Goal: Task Accomplishment & Management: Use online tool/utility

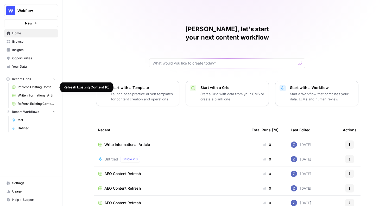
click at [34, 86] on span "Refresh Existing Content (6)" at bounding box center [37, 87] width 38 height 5
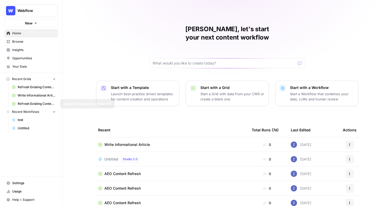
click at [29, 96] on span "Write Informational Article" at bounding box center [37, 95] width 38 height 5
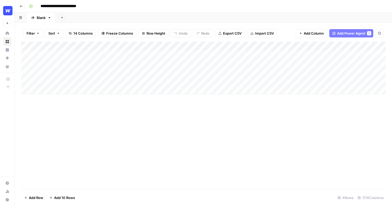
click at [145, 81] on div "Add Column" at bounding box center [203, 68] width 365 height 53
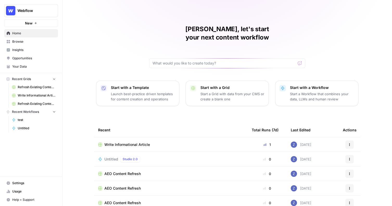
click at [36, 67] on span "Your Data" at bounding box center [34, 66] width 44 height 5
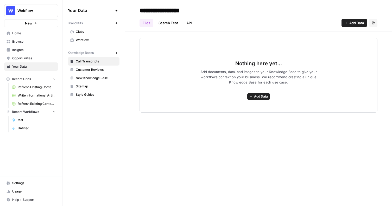
click at [81, 40] on span "Webflow" at bounding box center [96, 40] width 41 height 5
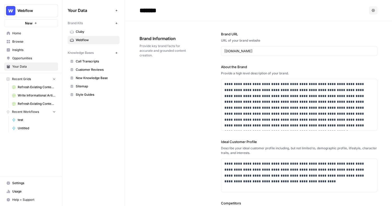
click at [63, 57] on div "Your Data Add Data Brand Kits New Cluby Webflow Knowledge Bases New Call Transc…" at bounding box center [94, 52] width 62 height 105
click at [32, 52] on span "Insights" at bounding box center [34, 50] width 44 height 5
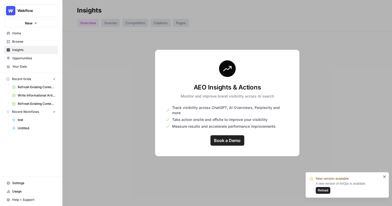
click at [21, 67] on span "Your Data" at bounding box center [34, 66] width 44 height 5
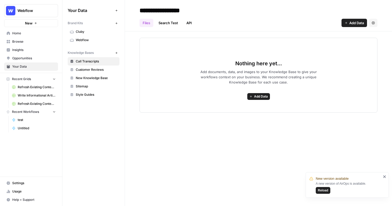
click at [94, 39] on span "Webflow" at bounding box center [96, 40] width 41 height 5
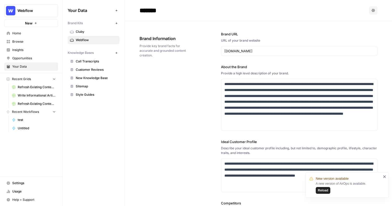
click at [105, 78] on span "New Knowledge Base" at bounding box center [96, 78] width 41 height 5
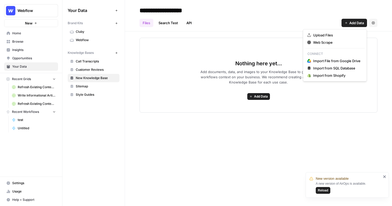
click at [354, 21] on span "Add Data" at bounding box center [357, 22] width 15 height 5
click at [208, 31] on header "**********" at bounding box center [258, 16] width 267 height 32
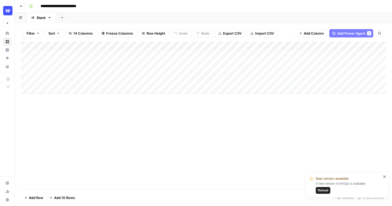
click at [72, 57] on div "Add Column" at bounding box center [203, 68] width 365 height 53
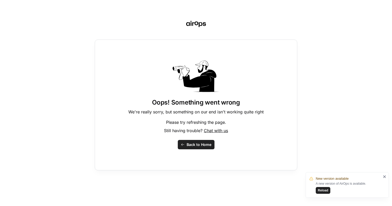
click at [192, 144] on span "Back to Home" at bounding box center [199, 144] width 25 height 5
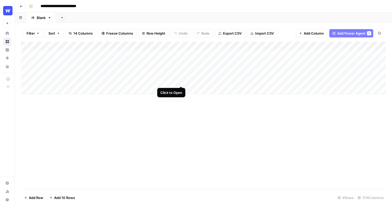
click at [180, 81] on div "Add Column" at bounding box center [203, 68] width 365 height 53
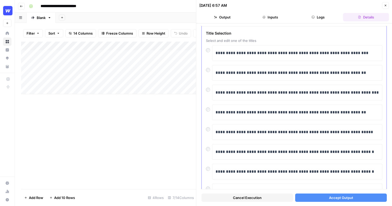
scroll to position [21, 0]
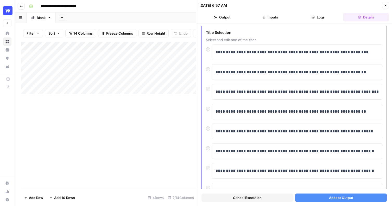
click at [266, 99] on div "**********" at bounding box center [297, 92] width 170 height 16
click at [266, 90] on p "**********" at bounding box center [298, 92] width 164 height 7
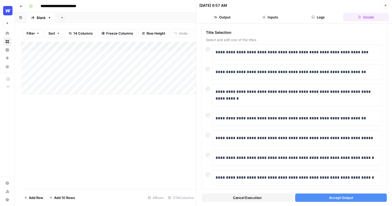
click at [322, 200] on button "Accept Output" at bounding box center [341, 198] width 92 height 8
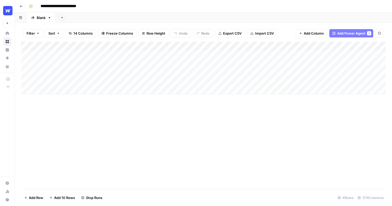
click at [175, 46] on div "Add Column" at bounding box center [203, 68] width 365 height 53
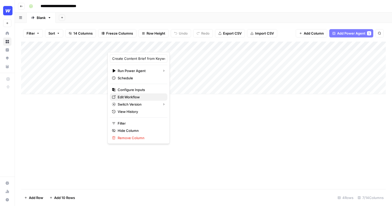
click at [133, 98] on span "Edit Workflow" at bounding box center [141, 97] width 46 height 5
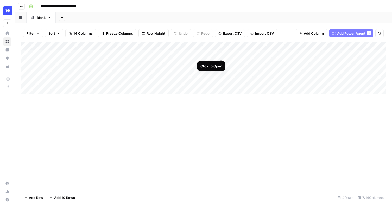
click at [221, 54] on div "Add Column" at bounding box center [203, 68] width 365 height 53
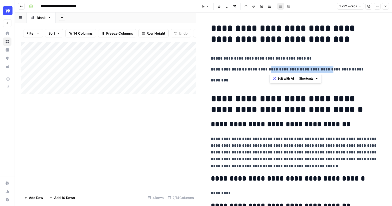
drag, startPoint x: 270, startPoint y: 69, endPoint x: 326, endPoint y: 69, distance: 56.3
click at [326, 69] on p "**********" at bounding box center [294, 69] width 167 height 7
click at [286, 76] on button "Edit with AI" at bounding box center [283, 78] width 25 height 7
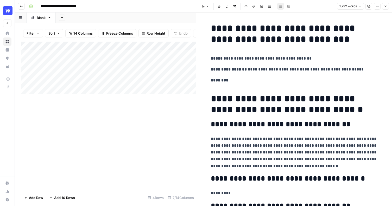
click at [274, 72] on p "**********" at bounding box center [294, 69] width 167 height 7
click at [386, 7] on icon "button" at bounding box center [385, 6] width 3 height 3
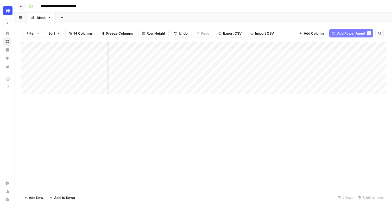
scroll to position [0, 74]
click at [267, 54] on div "Add Column" at bounding box center [203, 68] width 365 height 53
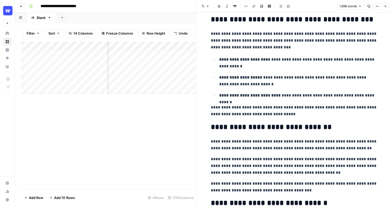
scroll to position [179, 0]
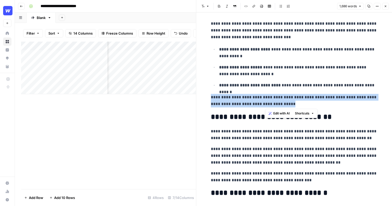
drag, startPoint x: 288, startPoint y: 105, endPoint x: 210, endPoint y: 93, distance: 79.6
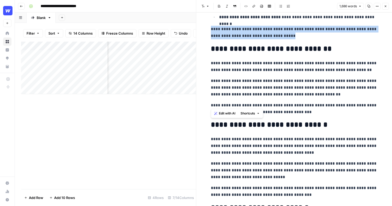
scroll to position [255, 0]
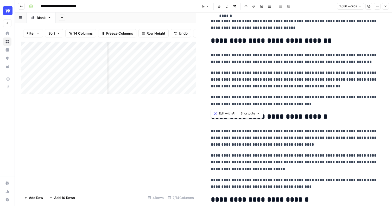
click at [297, 72] on p "**********" at bounding box center [294, 80] width 167 height 20
click at [385, 6] on icon "button" at bounding box center [385, 6] width 3 height 3
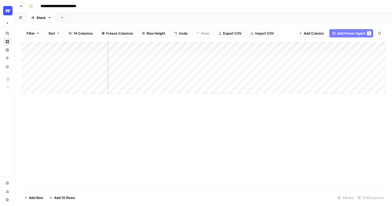
scroll to position [0, 67]
click at [229, 46] on div "Add Column" at bounding box center [203, 68] width 365 height 53
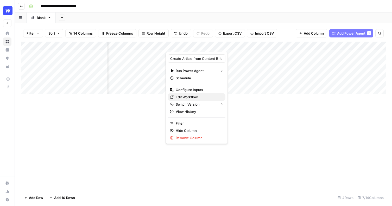
click at [191, 96] on span "Edit Workflow" at bounding box center [199, 97] width 46 height 5
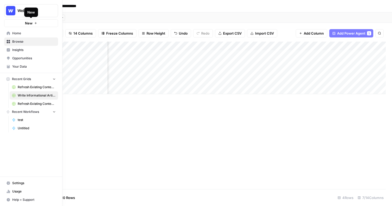
click at [29, 24] on span "New" at bounding box center [29, 23] width 8 height 5
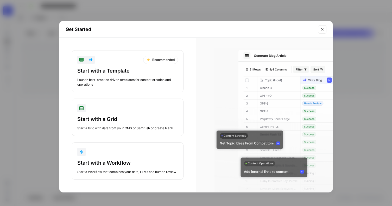
click at [113, 72] on div "Start with a Template" at bounding box center [127, 70] width 101 height 7
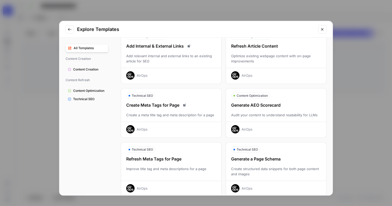
scroll to position [77, 0]
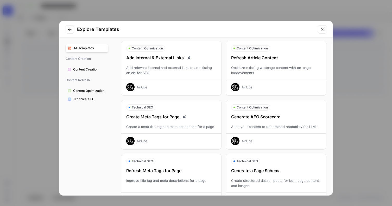
click at [98, 99] on span "Technical SEO" at bounding box center [89, 99] width 33 height 5
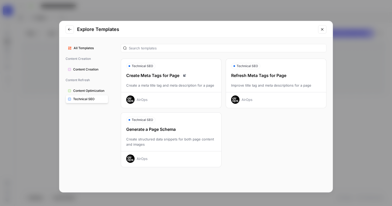
scroll to position [0, 0]
click at [324, 30] on icon "Close modal" at bounding box center [323, 29] width 4 height 4
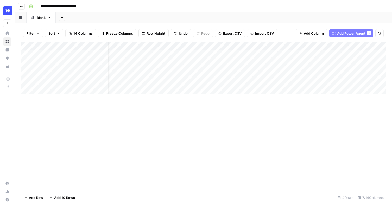
scroll to position [0, 117]
click at [350, 34] on span "Add Power Agent" at bounding box center [351, 33] width 28 height 5
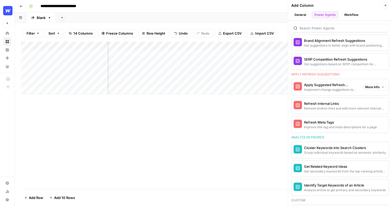
scroll to position [360, 0]
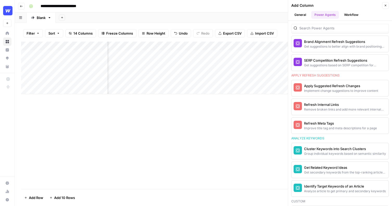
click at [387, 6] on icon "button" at bounding box center [385, 5] width 3 height 3
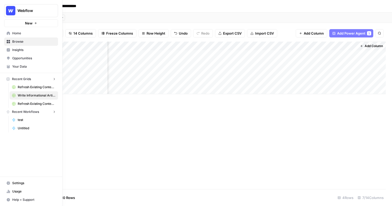
click at [7, 22] on button "New" at bounding box center [31, 23] width 54 height 8
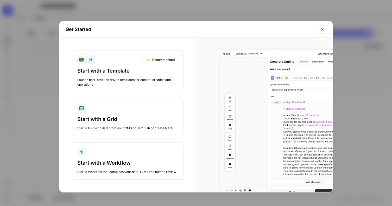
click at [112, 153] on div "button" at bounding box center [127, 152] width 101 height 8
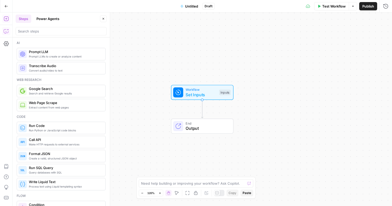
click at [7, 32] on icon "button" at bounding box center [6, 31] width 5 height 5
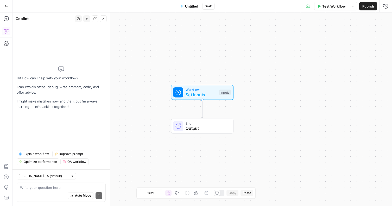
click at [34, 189] on textarea at bounding box center [61, 187] width 82 height 5
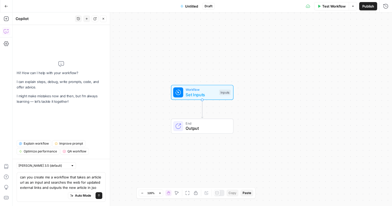
type textarea "can you create me a workflow that takes an article url as an input and searches…"
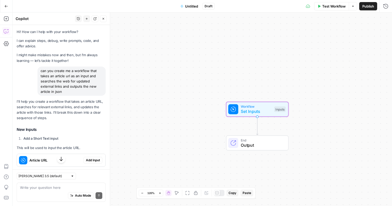
click at [93, 157] on button "Add Input" at bounding box center [93, 160] width 19 height 7
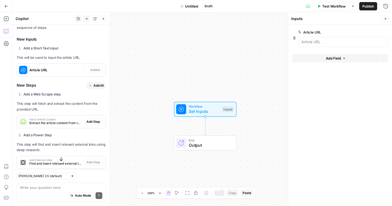
scroll to position [107, 0]
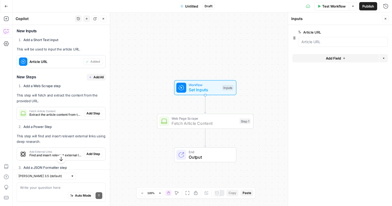
click at [94, 113] on span "Add Step" at bounding box center [94, 113] width 14 height 5
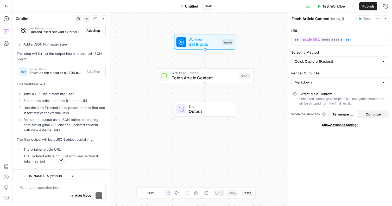
scroll to position [227, 0]
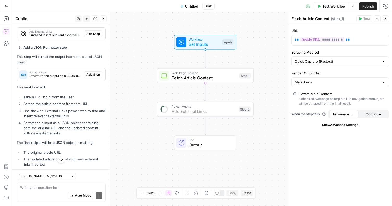
click at [91, 34] on span "Add Step" at bounding box center [94, 34] width 14 height 5
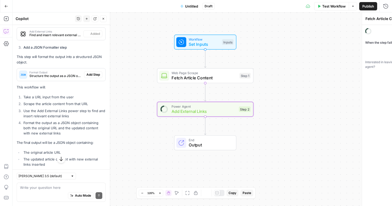
type textarea "Add External Links"
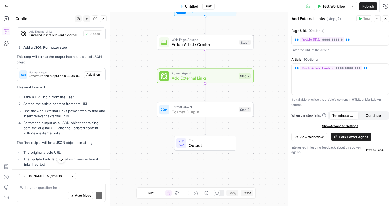
click at [90, 72] on span "Add Step" at bounding box center [94, 74] width 14 height 5
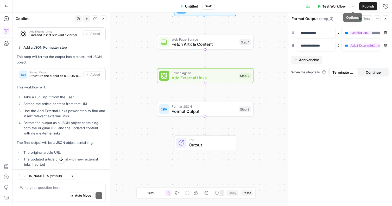
click at [364, 8] on span "Publish" at bounding box center [369, 6] width 12 height 5
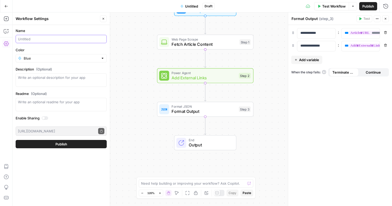
click at [44, 38] on input "Name" at bounding box center [61, 38] width 87 height 5
type input "article links"
click at [54, 145] on button "Publish" at bounding box center [61, 144] width 91 height 8
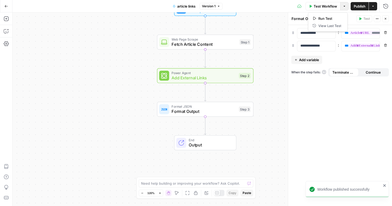
click at [344, 7] on icon "button" at bounding box center [344, 6] width 3 height 3
click at [372, 7] on icon "button" at bounding box center [373, 6] width 3 height 3
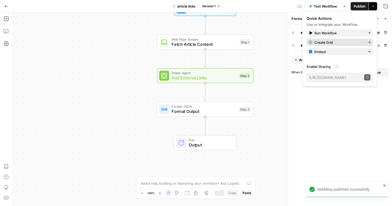
click at [336, 42] on span "Create Grid" at bounding box center [339, 42] width 49 height 5
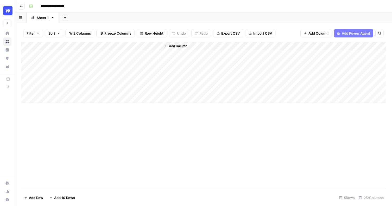
click at [81, 52] on div "Add Column" at bounding box center [203, 72] width 365 height 61
click at [77, 53] on div "Add Column" at bounding box center [203, 72] width 365 height 61
click at [203, 16] on div "Add Sheet" at bounding box center [226, 18] width 334 height 10
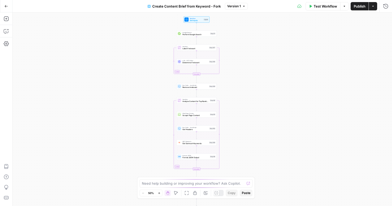
drag, startPoint x: 250, startPoint y: 48, endPoint x: 241, endPoint y: 130, distance: 82.0
click at [241, 130] on div "Workflow Set Inputs Inputs Google Search Perform Google Search Step 51 Loop Ite…" at bounding box center [203, 110] width 380 height 194
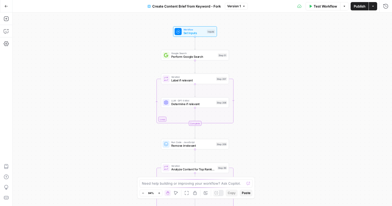
drag, startPoint x: 275, startPoint y: 68, endPoint x: 274, endPoint y: 94, distance: 26.1
click at [274, 94] on div "Workflow Set Inputs Inputs Google Search Perform Google Search Step 51 Loop Ite…" at bounding box center [203, 110] width 380 height 194
click at [195, 29] on span "Workflow" at bounding box center [194, 29] width 22 height 3
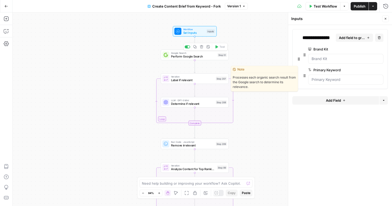
click at [190, 54] on span "Google Search" at bounding box center [193, 52] width 45 height 3
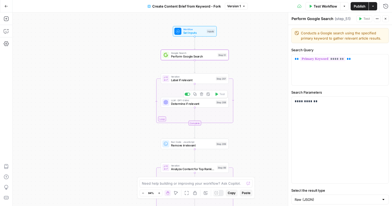
click at [189, 101] on span "LLM · GPT-5 Mini" at bounding box center [192, 100] width 43 height 3
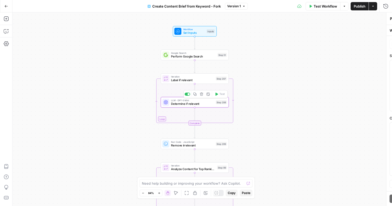
type textarea "Determine if relevant"
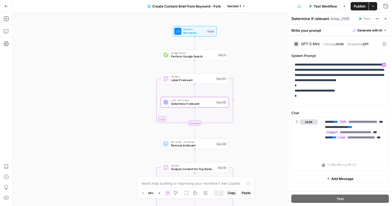
click at [278, 122] on div "Workflow Set Inputs Inputs Google Search Perform Google Search Step 51 Loop Ite…" at bounding box center [203, 110] width 380 height 194
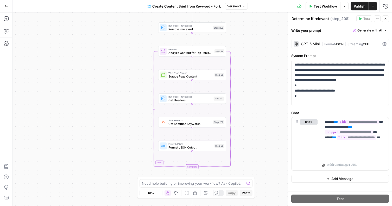
drag, startPoint x: 264, startPoint y: 132, endPoint x: 260, endPoint y: 13, distance: 118.9
click at [260, 13] on div "Workflow Set Inputs Inputs Google Search Perform Google Search Step 51 Loop Ite…" at bounding box center [203, 110] width 380 height 194
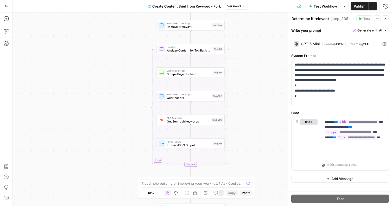
drag, startPoint x: 248, startPoint y: 108, endPoint x: 246, endPoint y: 48, distance: 59.4
click at [246, 48] on div "Workflow Set Inputs Inputs Google Search Perform Google Search Step 51 Loop Ite…" at bounding box center [203, 110] width 380 height 194
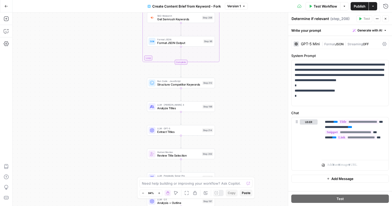
drag, startPoint x: 244, startPoint y: 134, endPoint x: 236, endPoint y: 90, distance: 45.1
click at [236, 90] on div "Workflow Set Inputs Inputs Google Search Perform Google Search Step 51 Loop Ite…" at bounding box center [203, 110] width 380 height 194
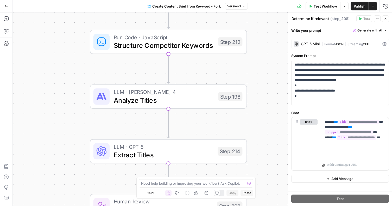
drag, startPoint x: 237, startPoint y: 129, endPoint x: 209, endPoint y: 124, distance: 28.5
click at [209, 124] on div "Workflow Set Inputs Inputs Google Search Perform Google Search Step 51 Loop Ite…" at bounding box center [203, 110] width 380 height 194
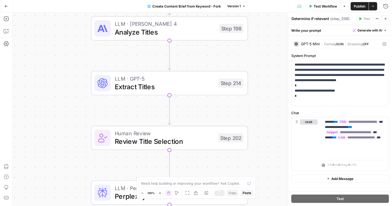
drag, startPoint x: 252, startPoint y: 117, endPoint x: 251, endPoint y: 50, distance: 67.2
click at [251, 50] on div "Workflow Set Inputs Inputs Google Search Perform Google Search Step 51 Loop Ite…" at bounding box center [203, 110] width 380 height 194
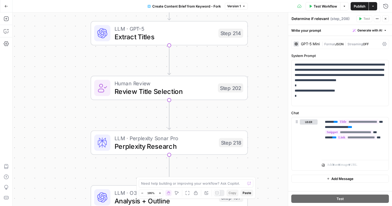
drag, startPoint x: 263, startPoint y: 131, endPoint x: 263, endPoint y: 76, distance: 55.5
click at [263, 76] on div "Workflow Set Inputs Inputs Google Search Perform Google Search Step 51 Loop Ite…" at bounding box center [203, 110] width 380 height 194
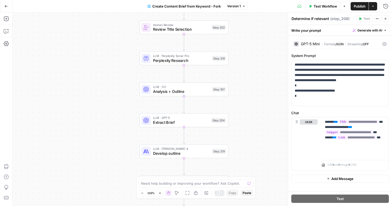
drag, startPoint x: 254, startPoint y: 141, endPoint x: 236, endPoint y: 77, distance: 66.4
click at [236, 77] on div "Workflow Set Inputs Inputs Google Search Perform Google Search Step 51 Loop Ite…" at bounding box center [203, 110] width 380 height 194
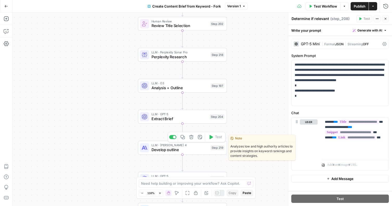
click at [175, 151] on span "Develop outline" at bounding box center [180, 150] width 57 height 6
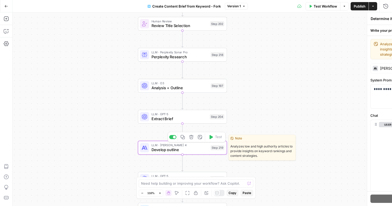
type textarea "Develop outline"
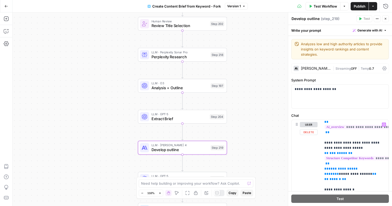
scroll to position [310, 1]
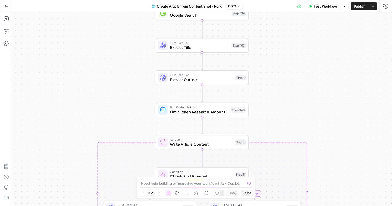
drag, startPoint x: 265, startPoint y: 27, endPoint x: 265, endPoint y: 113, distance: 85.5
click at [265, 113] on div "true false true false Workflow Set Inputs Inputs Google Search Google Search St…" at bounding box center [203, 110] width 380 height 194
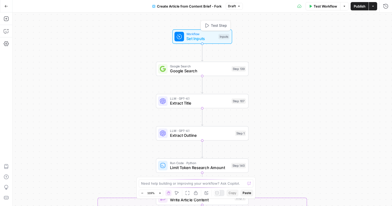
click at [195, 41] on span "Set Inputs" at bounding box center [202, 39] width 30 height 6
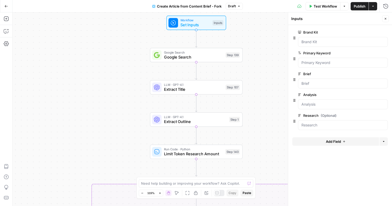
drag, startPoint x: 269, startPoint y: 61, endPoint x: 263, endPoint y: 48, distance: 15.1
click at [263, 48] on div "true false false true Workflow Set Inputs Inputs Google Search Google Search St…" at bounding box center [203, 110] width 380 height 194
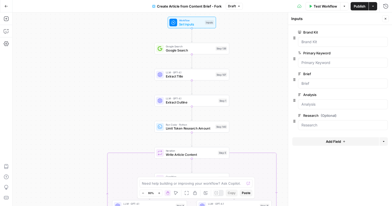
drag, startPoint x: 269, startPoint y: 84, endPoint x: 253, endPoint y: 75, distance: 18.8
click at [253, 75] on div "true false false true Workflow Set Inputs Inputs Google Search Google Search St…" at bounding box center [203, 110] width 380 height 194
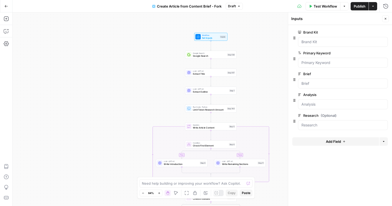
drag, startPoint x: 263, startPoint y: 104, endPoint x: 241, endPoint y: 47, distance: 60.9
click at [241, 47] on div "true false false true Workflow Set Inputs Inputs Google Search Google Search St…" at bounding box center [203, 110] width 380 height 194
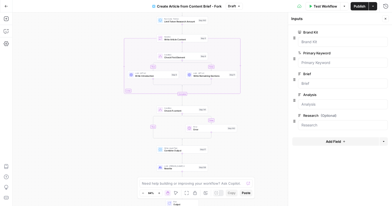
drag, startPoint x: 260, startPoint y: 155, endPoint x: 248, endPoint y: 98, distance: 58.3
click at [248, 98] on div "true false false true Workflow Set Inputs Inputs Google Search Google Search St…" at bounding box center [203, 110] width 380 height 194
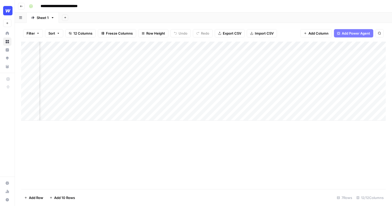
scroll to position [0, 299]
click at [160, 54] on div "Add Column" at bounding box center [203, 81] width 365 height 79
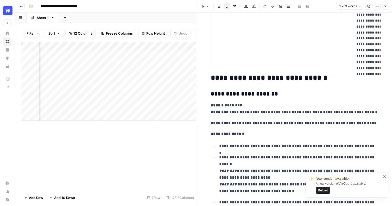
scroll to position [1072, 0]
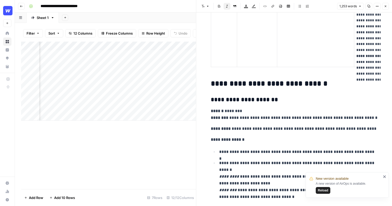
click at [385, 5] on icon "button" at bounding box center [385, 6] width 3 height 3
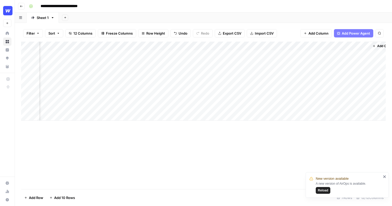
scroll to position [0, 378]
click at [338, 54] on div "Add Column" at bounding box center [203, 81] width 365 height 79
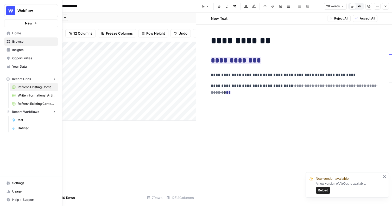
click at [9, 12] on img "Workspace: Webflow" at bounding box center [10, 10] width 9 height 9
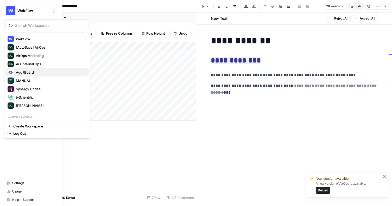
click at [16, 72] on div "AuditBoard" at bounding box center [47, 72] width 79 height 6
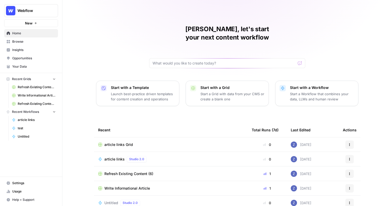
click at [25, 68] on span "Your Data" at bounding box center [34, 66] width 44 height 5
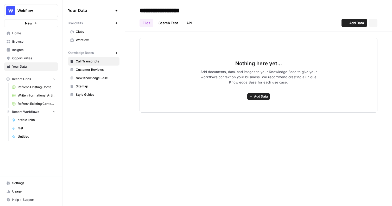
click at [96, 42] on span "Webflow" at bounding box center [96, 40] width 41 height 5
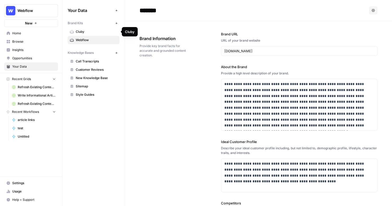
click at [38, 52] on span "Insights" at bounding box center [34, 50] width 44 height 5
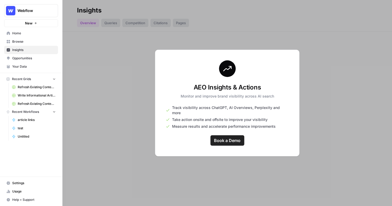
click at [41, 58] on span "Opportunities" at bounding box center [34, 58] width 44 height 5
click at [21, 65] on span "Your Data" at bounding box center [34, 66] width 44 height 5
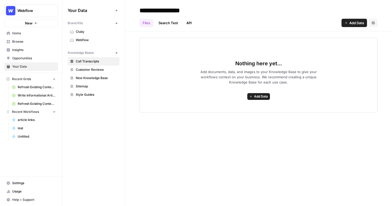
click at [88, 41] on span "Webflow" at bounding box center [96, 40] width 41 height 5
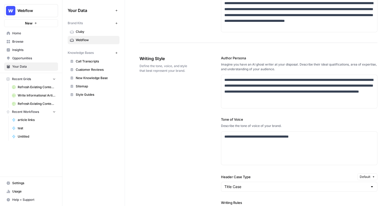
scroll to position [276, 0]
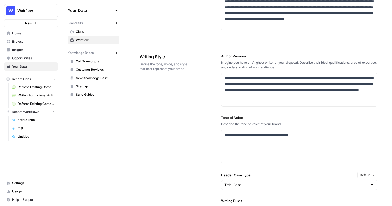
click at [86, 78] on span "New Knowledge Base" at bounding box center [96, 78] width 41 height 5
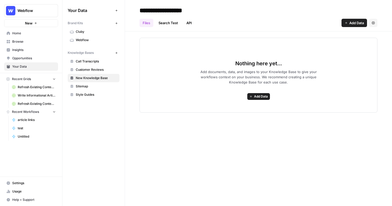
click at [357, 22] on span "Add Data" at bounding box center [357, 22] width 15 height 5
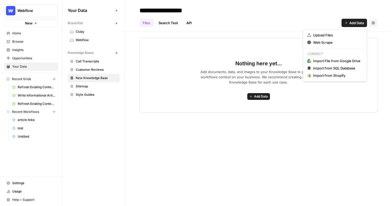
click at [312, 14] on h2 "**********" at bounding box center [259, 10] width 238 height 8
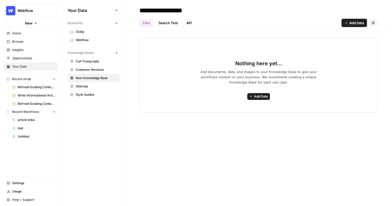
click at [31, 22] on span "New" at bounding box center [29, 23] width 8 height 5
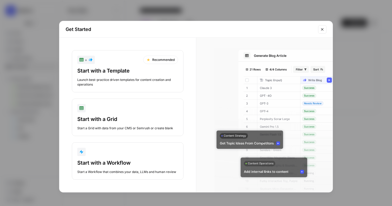
click at [146, 67] on div "Start with a Template" at bounding box center [127, 70] width 101 height 7
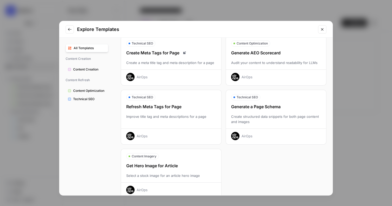
scroll to position [150, 0]
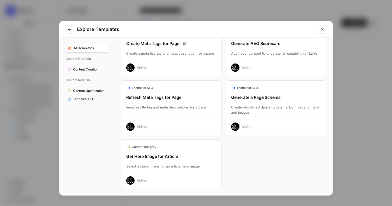
click at [97, 101] on span "Technical SEO" at bounding box center [89, 99] width 33 height 5
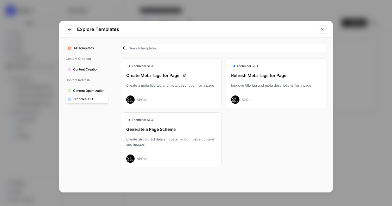
click at [43, 76] on div "Explore Templates All Templates Content Creation Content Creation Content Refre…" at bounding box center [196, 103] width 392 height 206
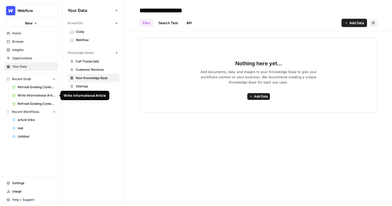
click at [32, 94] on span "Write Informational Article" at bounding box center [37, 95] width 38 height 5
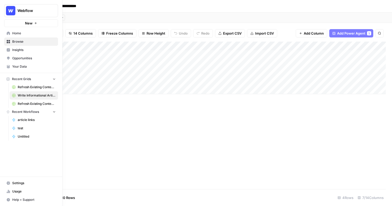
click at [24, 59] on span "Opportunities" at bounding box center [34, 58] width 44 height 5
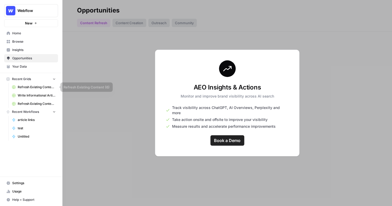
click at [33, 94] on span "Write Informational Article" at bounding box center [37, 95] width 38 height 5
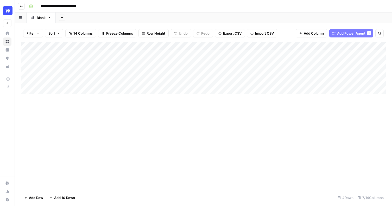
click at [175, 46] on div "Add Column" at bounding box center [203, 68] width 365 height 53
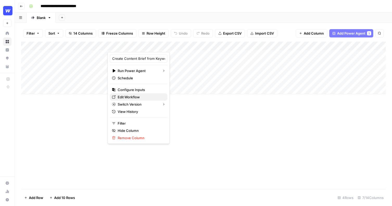
click at [135, 98] on span "Edit Workflow" at bounding box center [141, 97] width 46 height 5
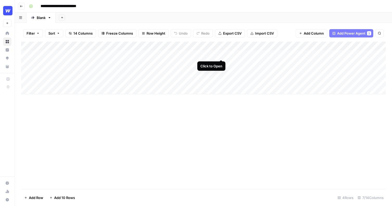
click at [222, 54] on div "Add Column" at bounding box center [203, 68] width 365 height 53
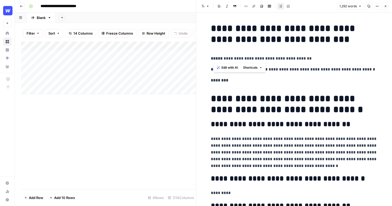
drag, startPoint x: 213, startPoint y: 57, endPoint x: 304, endPoint y: 57, distance: 91.7
click at [305, 57] on p "**********" at bounding box center [294, 58] width 167 height 7
drag, startPoint x: 243, startPoint y: 72, endPoint x: 392, endPoint y: 72, distance: 148.8
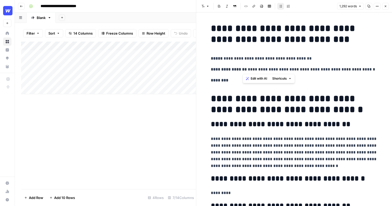
click at [330, 70] on p "**********" at bounding box center [294, 69] width 167 height 7
drag, startPoint x: 249, startPoint y: 69, endPoint x: 348, endPoint y: 69, distance: 99.5
click at [348, 69] on p "**********" at bounding box center [294, 69] width 167 height 7
click at [263, 79] on span "Edit with AI" at bounding box center [265, 78] width 16 height 5
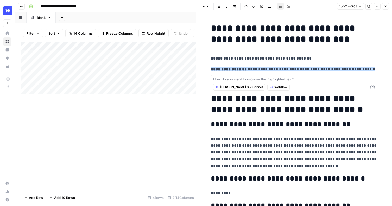
click at [274, 162] on p "**********" at bounding box center [294, 153] width 167 height 34
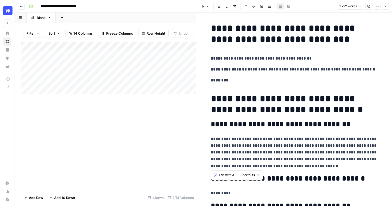
drag, startPoint x: 311, startPoint y: 165, endPoint x: 205, endPoint y: 139, distance: 108.5
click at [226, 175] on span "Edit with AI" at bounding box center [227, 175] width 16 height 5
click at [313, 166] on p "**********" at bounding box center [294, 153] width 167 height 34
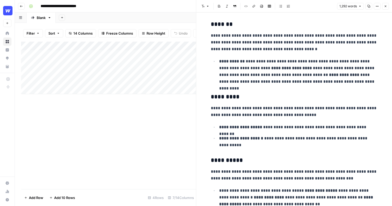
scroll to position [279, 0]
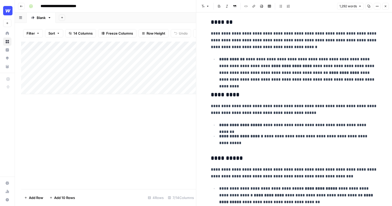
click at [386, 7] on icon "button" at bounding box center [385, 6] width 3 height 3
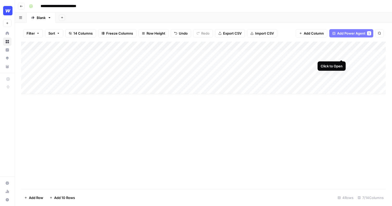
click at [342, 54] on div "Add Column" at bounding box center [203, 68] width 365 height 53
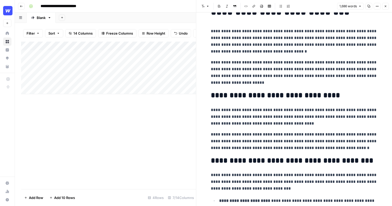
scroll to position [28, 0]
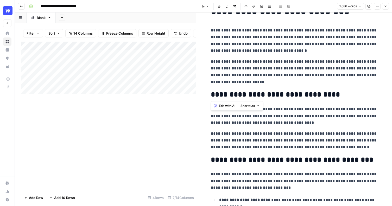
drag, startPoint x: 246, startPoint y: 86, endPoint x: 210, endPoint y: 29, distance: 67.8
click at [351, 69] on p "**********" at bounding box center [294, 71] width 167 height 27
click at [387, 6] on icon "button" at bounding box center [385, 6] width 3 height 3
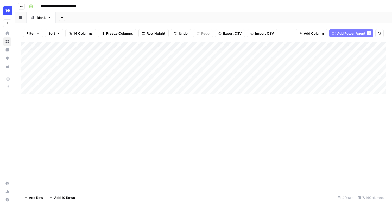
click at [231, 20] on div "Add Sheet" at bounding box center [224, 18] width 337 height 10
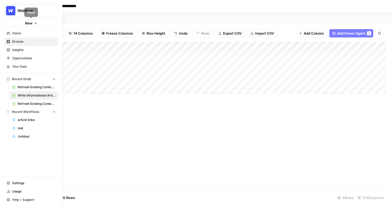
click at [35, 22] on icon "button" at bounding box center [35, 23] width 3 height 3
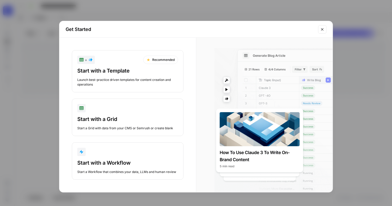
click at [139, 12] on div "Get Started + Recommended Start with a Template Launch best-practice driven tem…" at bounding box center [196, 103] width 392 height 206
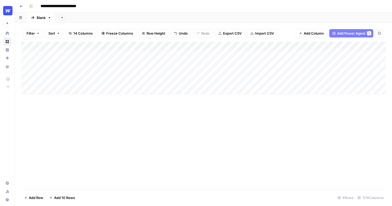
click at [9, 23] on button "New" at bounding box center [7, 23] width 8 height 8
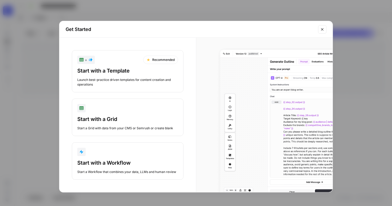
click at [87, 163] on div "Start with a Workflow" at bounding box center [127, 162] width 101 height 7
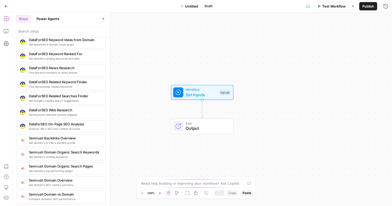
scroll to position [491, 0]
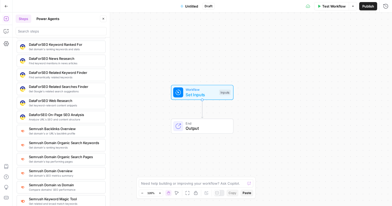
click at [6, 19] on icon "button" at bounding box center [6, 18] width 5 height 5
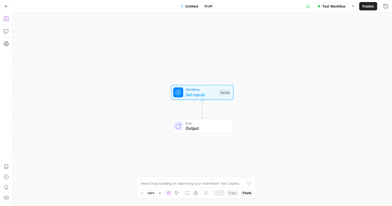
click at [6, 19] on icon "button" at bounding box center [6, 18] width 5 height 5
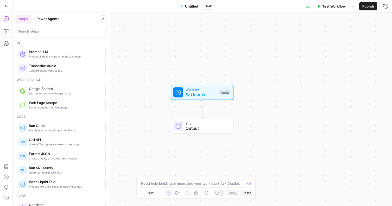
click at [54, 19] on button "Power Agents" at bounding box center [47, 19] width 29 height 8
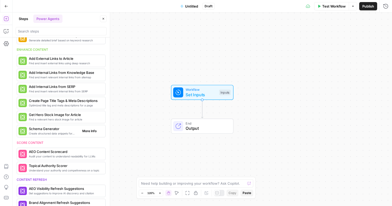
scroll to position [0, 0]
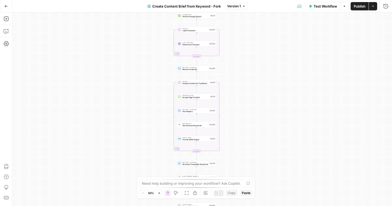
drag, startPoint x: 252, startPoint y: 41, endPoint x: 247, endPoint y: 84, distance: 43.6
click at [247, 85] on div "Workflow Set Inputs Inputs Google Search Perform Google Search Step 51 Loop Ite…" at bounding box center [203, 110] width 380 height 194
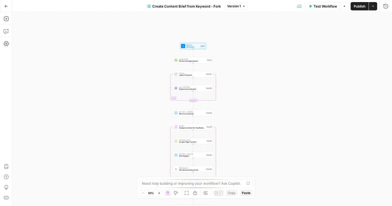
drag, startPoint x: 236, startPoint y: 55, endPoint x: 232, endPoint y: 128, distance: 72.8
click at [232, 128] on div "Workflow Set Inputs Inputs Google Search Perform Google Search Step 51 Loop Ite…" at bounding box center [203, 110] width 380 height 194
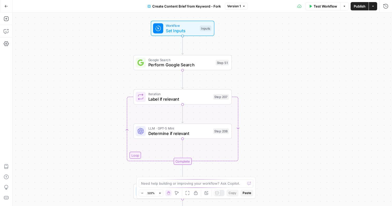
drag, startPoint x: 277, startPoint y: 85, endPoint x: 263, endPoint y: 87, distance: 14.2
click at [263, 87] on div "Workflow Set Inputs Inputs Google Search Perform Google Search Step 51 Loop Ite…" at bounding box center [203, 110] width 380 height 194
click at [187, 30] on span "Set Inputs" at bounding box center [182, 30] width 32 height 6
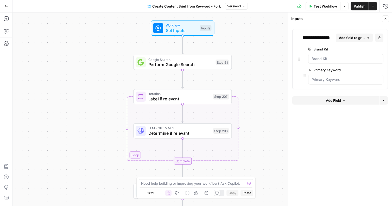
click at [278, 57] on div "Workflow Set Inputs Inputs Google Search Perform Google Search Step 51 Loop Ite…" at bounding box center [203, 110] width 380 height 194
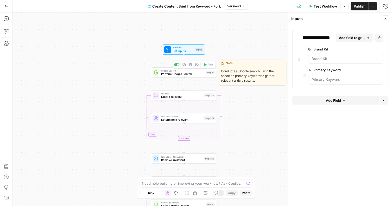
click at [185, 75] on span "Perform Google Search" at bounding box center [182, 74] width 43 height 4
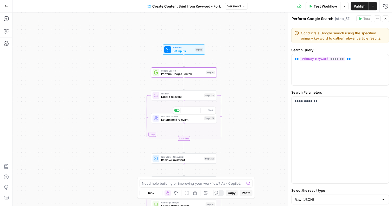
click at [176, 122] on div "LLM · GPT-5 Mini Determine if relevant Step 208 Copy step Delete step Add Note …" at bounding box center [184, 118] width 66 height 10
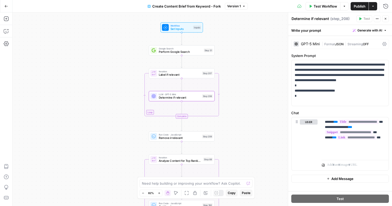
drag, startPoint x: 260, startPoint y: 77, endPoint x: 251, endPoint y: 34, distance: 44.0
click at [251, 34] on div "Workflow Set Inputs Inputs Google Search Perform Google Search Step 51 Loop Ite…" at bounding box center [203, 110] width 380 height 194
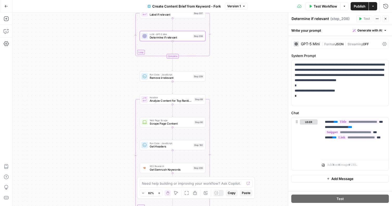
drag, startPoint x: 235, startPoint y: 72, endPoint x: 235, endPoint y: 34, distance: 37.5
click at [235, 34] on div "Workflow Set Inputs Inputs Google Search Perform Google Search Step 51 Loop Ite…" at bounding box center [203, 110] width 380 height 194
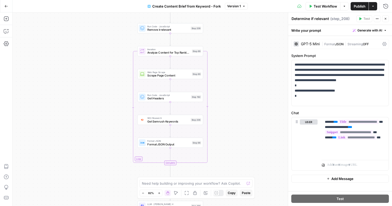
drag, startPoint x: 237, startPoint y: 73, endPoint x: 235, endPoint y: 45, distance: 28.5
click at [235, 45] on div "Workflow Set Inputs Inputs Google Search Perform Google Search Step 51 Loop Ite…" at bounding box center [203, 110] width 380 height 194
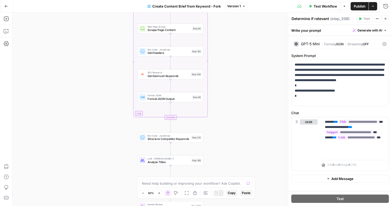
drag, startPoint x: 231, startPoint y: 78, endPoint x: 231, endPoint y: 18, distance: 59.7
click at [231, 18] on div "Workflow Set Inputs Inputs Google Search Perform Google Search Step 51 Loop Ite…" at bounding box center [203, 110] width 380 height 194
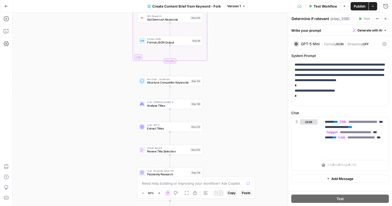
drag, startPoint x: 223, startPoint y: 116, endPoint x: 223, endPoint y: 73, distance: 43.5
click at [223, 73] on div "Workflow Set Inputs Inputs Google Search Perform Google Search Step 51 Loop Ite…" at bounding box center [203, 110] width 380 height 194
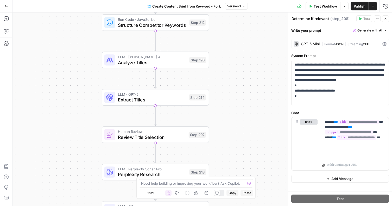
drag, startPoint x: 242, startPoint y: 75, endPoint x: 228, endPoint y: 36, distance: 42.0
click at [228, 36] on div "Workflow Set Inputs Inputs Google Search Perform Google Search Step 51 Loop Ite…" at bounding box center [203, 110] width 380 height 194
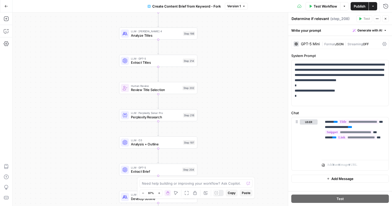
drag, startPoint x: 217, startPoint y: 136, endPoint x: 217, endPoint y: 48, distance: 88.3
click at [217, 48] on div "Workflow Set Inputs Inputs Google Search Perform Google Search Step 51 Loop Ite…" at bounding box center [203, 110] width 380 height 194
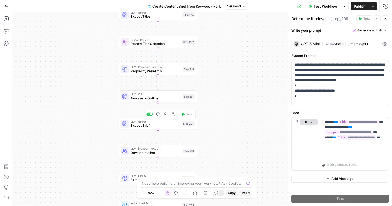
click at [152, 149] on span "LLM · [PERSON_NAME] 4" at bounding box center [156, 149] width 50 height 4
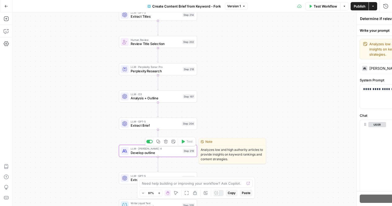
type textarea "Develop outline"
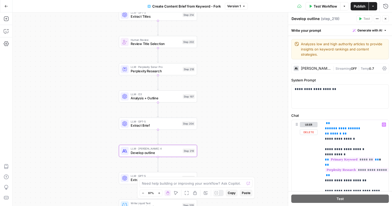
scroll to position [326, 0]
